Goal: Task Accomplishment & Management: Complete application form

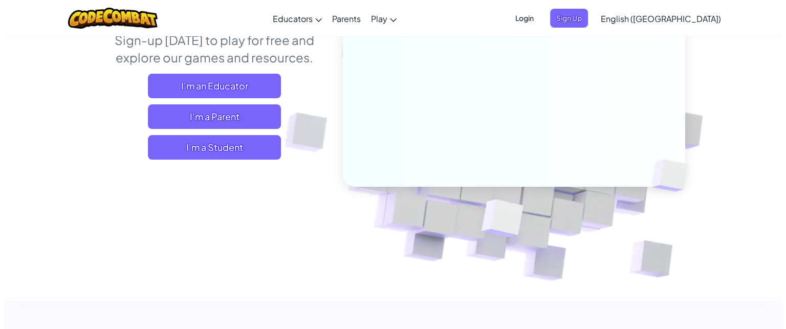
scroll to position [147, 0]
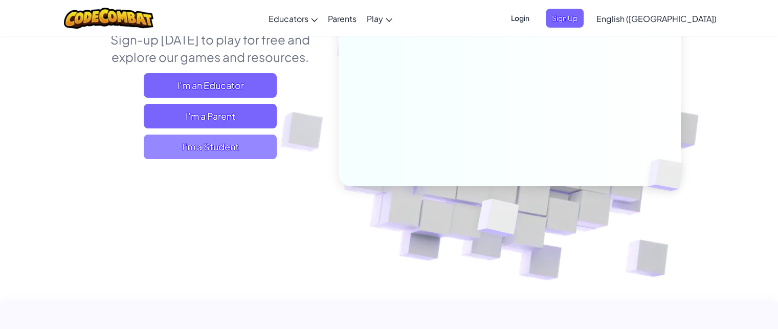
click at [235, 139] on span "I'm a Student" at bounding box center [210, 147] width 133 height 25
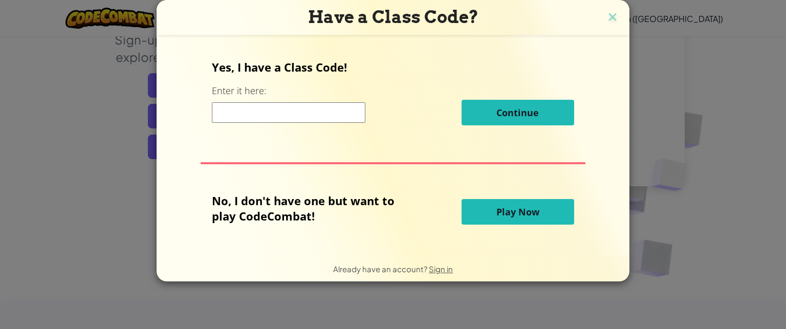
click at [277, 109] on input at bounding box center [288, 112] width 153 height 20
type input "LampTopWin"
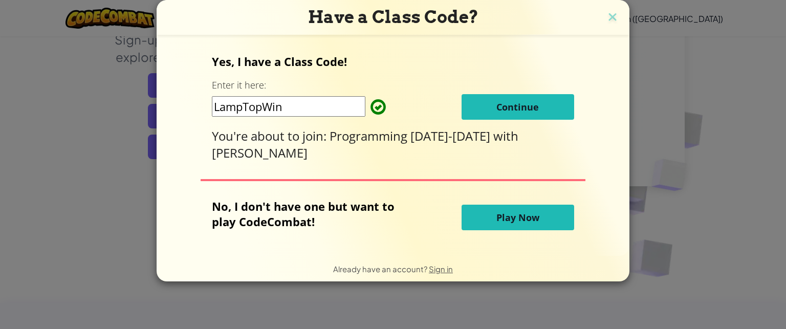
click at [508, 108] on span "Continue" at bounding box center [517, 107] width 42 height 12
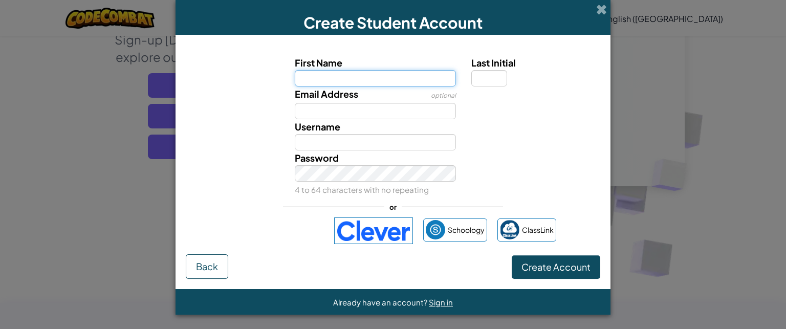
click at [398, 76] on input "First Name" at bounding box center [376, 78] width 162 height 16
type input "[PERSON_NAME]"
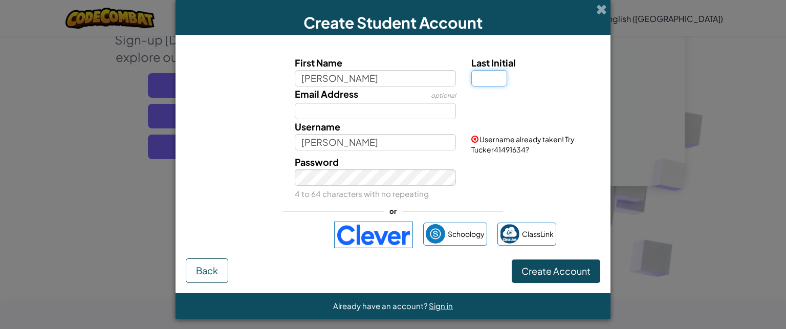
type input "R"
type input "T"
type input "TuckerT"
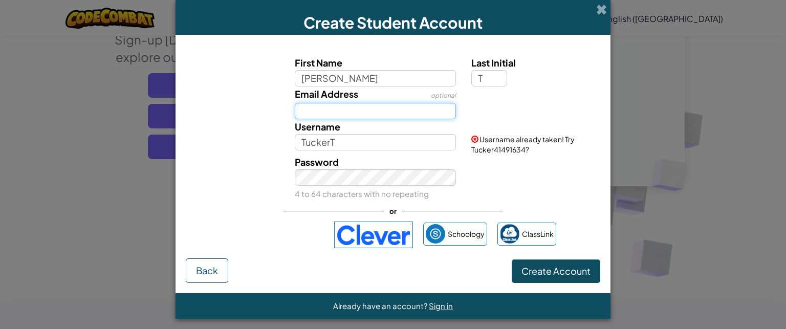
click at [408, 110] on input "Email Address" at bounding box center [376, 111] width 162 height 16
type input "[PERSON_NAME][EMAIL_ADDRESS][PERSON_NAME][DOMAIN_NAME]"
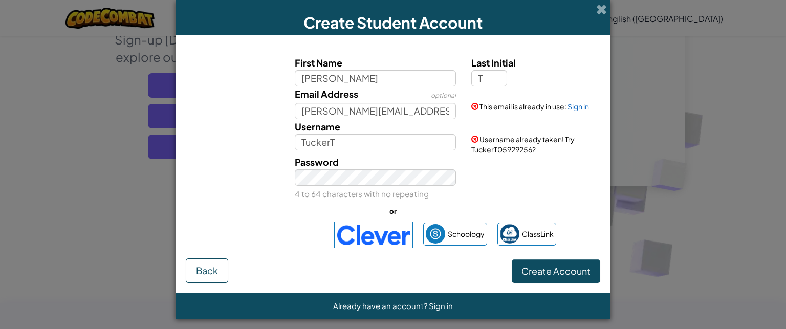
click at [358, 190] on small "4 to 64 characters with no repeating" at bounding box center [362, 194] width 134 height 10
click at [356, 186] on div "Password 4 to 64 characters with no repeating" at bounding box center [375, 178] width 177 height 47
click at [512, 259] on button "Create Account" at bounding box center [556, 271] width 89 height 24
click at [352, 145] on input "TuckerT" at bounding box center [376, 142] width 162 height 16
type input "T"
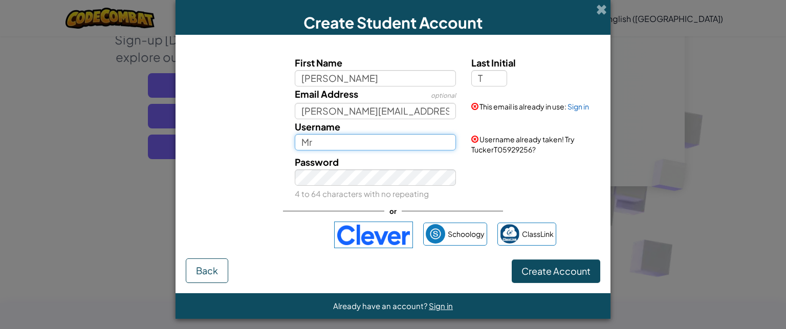
type input "M"
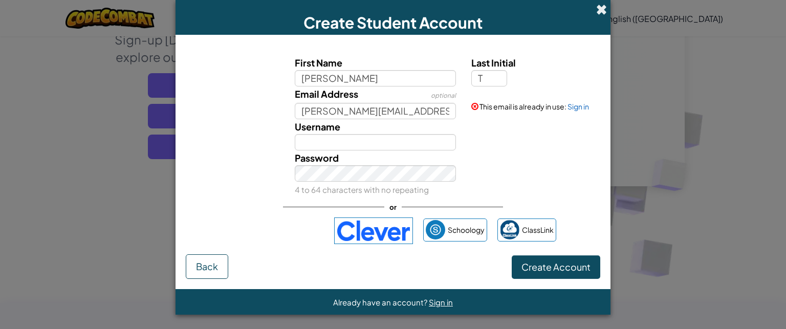
click at [596, 11] on span at bounding box center [601, 9] width 11 height 11
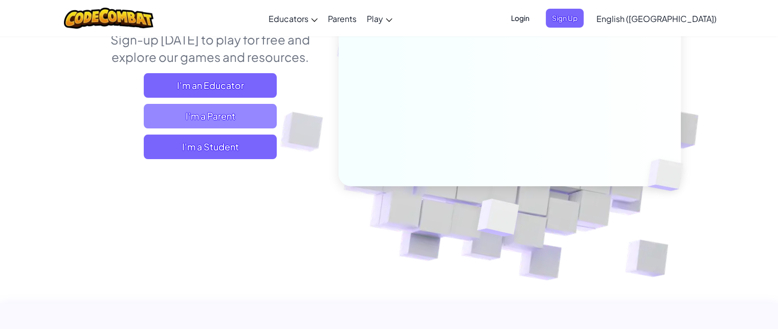
click at [213, 112] on span "I'm a Parent" at bounding box center [210, 116] width 133 height 25
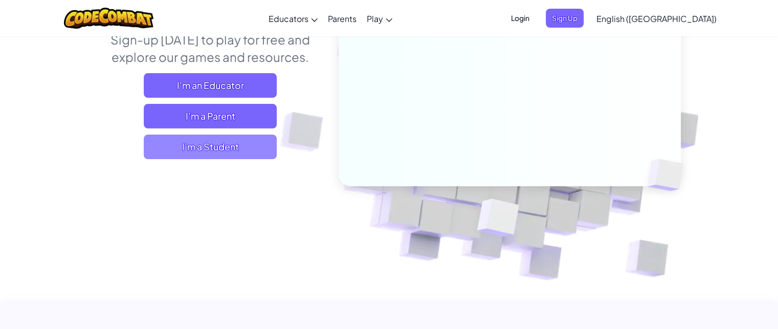
click at [247, 148] on span "I'm a Student" at bounding box center [210, 147] width 133 height 25
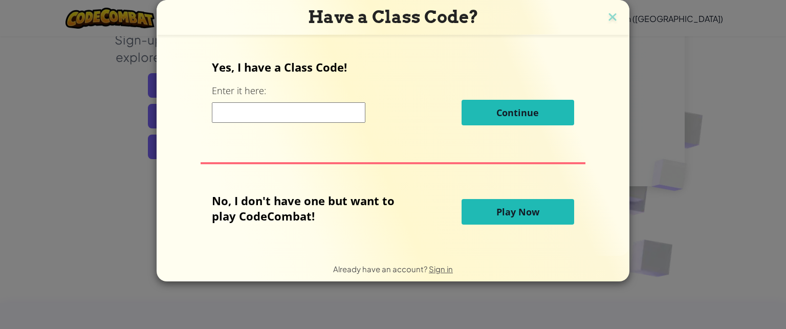
click at [294, 114] on input at bounding box center [288, 112] width 153 height 20
type input "LampTopWin"
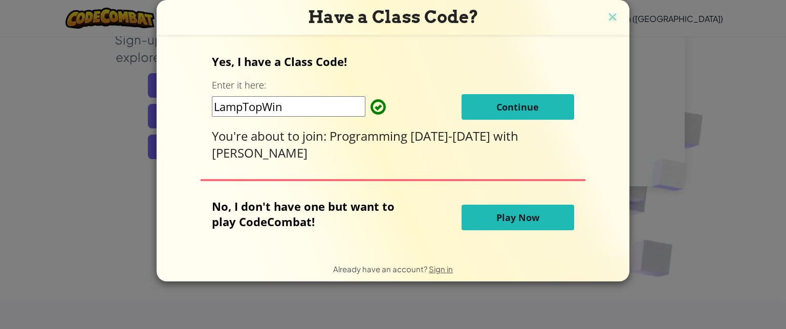
click at [504, 110] on span "Continue" at bounding box center [517, 107] width 42 height 12
